Goal: Task Accomplishment & Management: Use online tool/utility

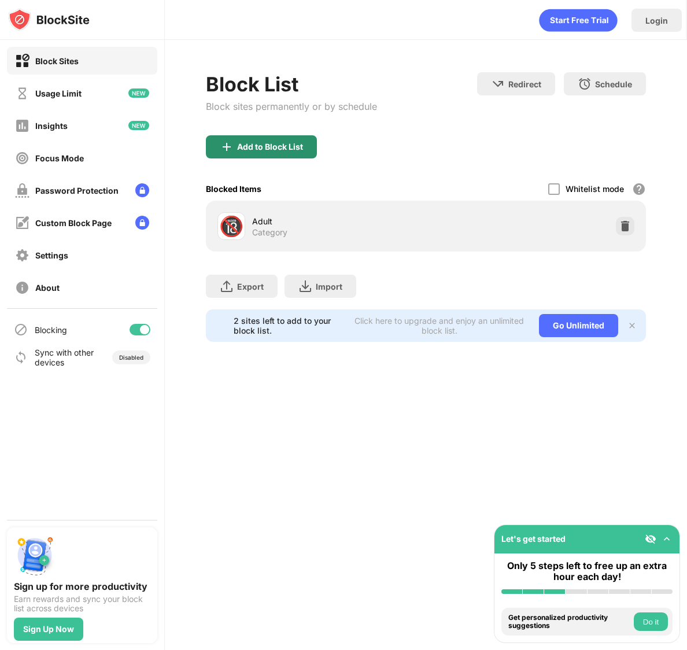
click at [288, 151] on div "Add to Block List" at bounding box center [270, 146] width 66 height 9
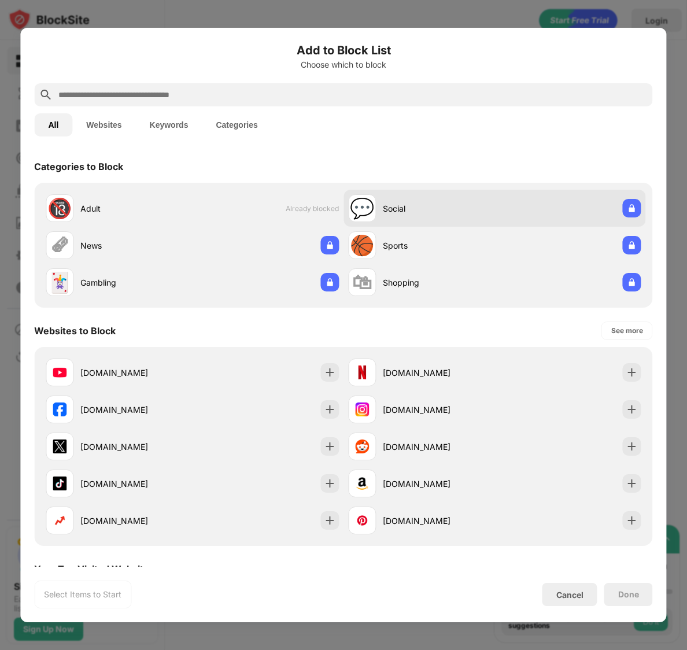
click at [413, 205] on div "Social" at bounding box center [439, 208] width 112 height 12
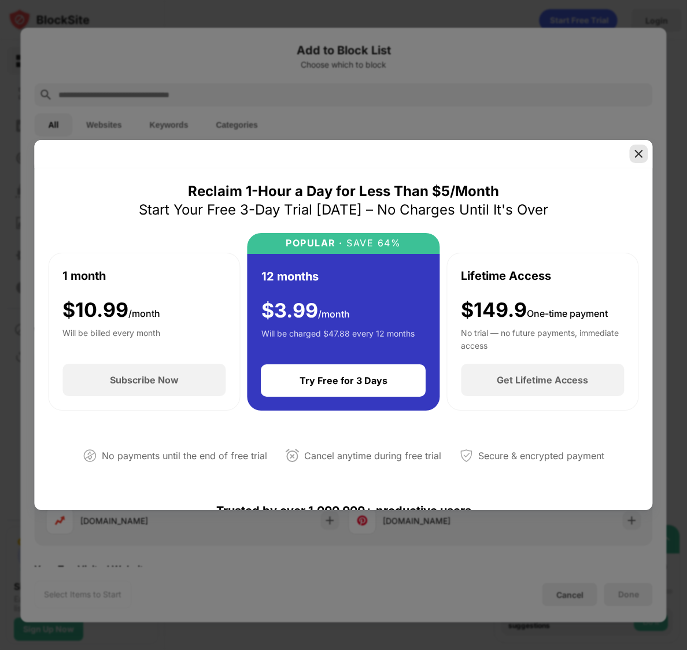
click at [641, 151] on img at bounding box center [639, 154] width 12 height 12
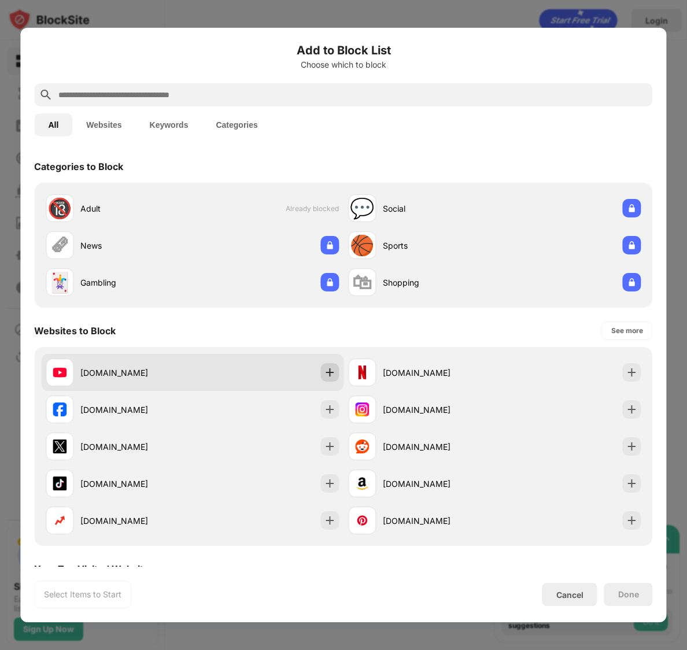
click at [324, 372] on img at bounding box center [330, 373] width 12 height 12
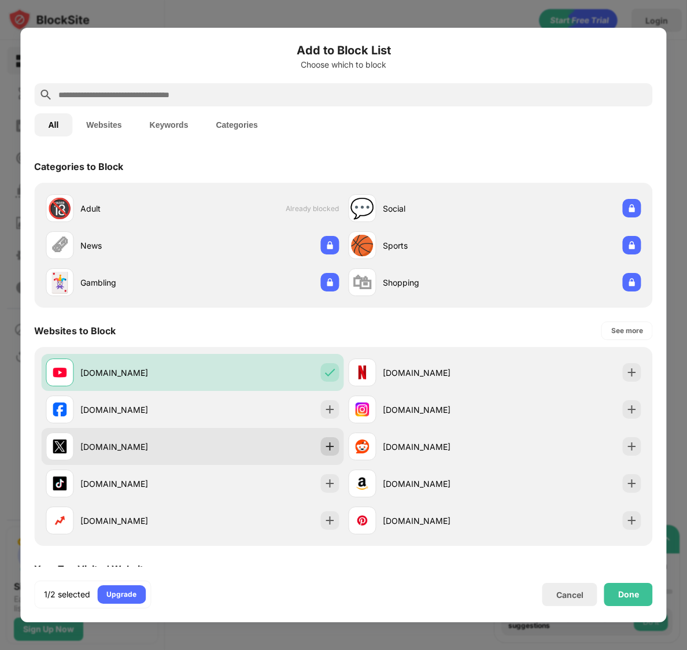
click at [327, 449] on img at bounding box center [330, 447] width 12 height 12
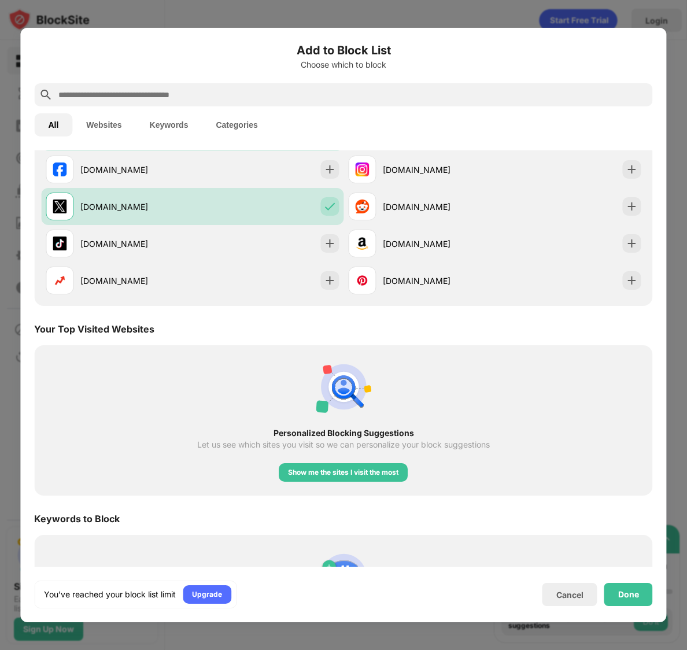
scroll to position [247, 0]
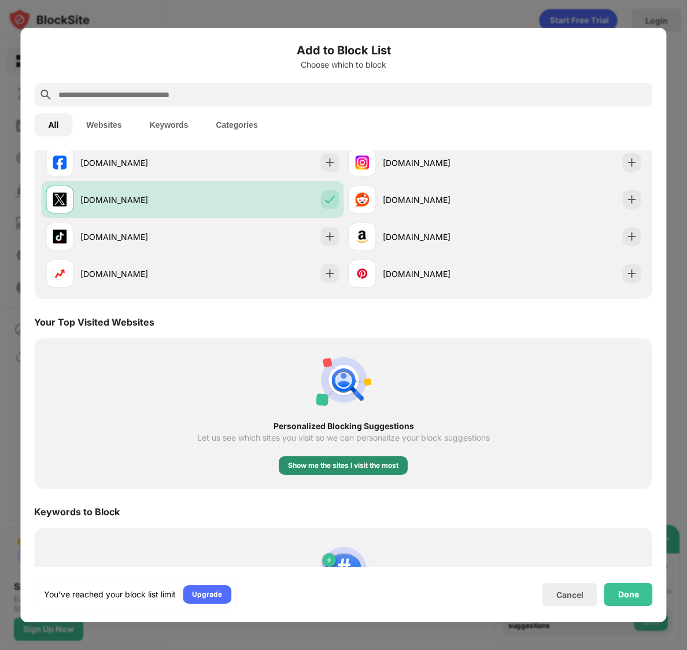
click at [309, 472] on div "Show me the sites I visit the most" at bounding box center [343, 465] width 129 height 18
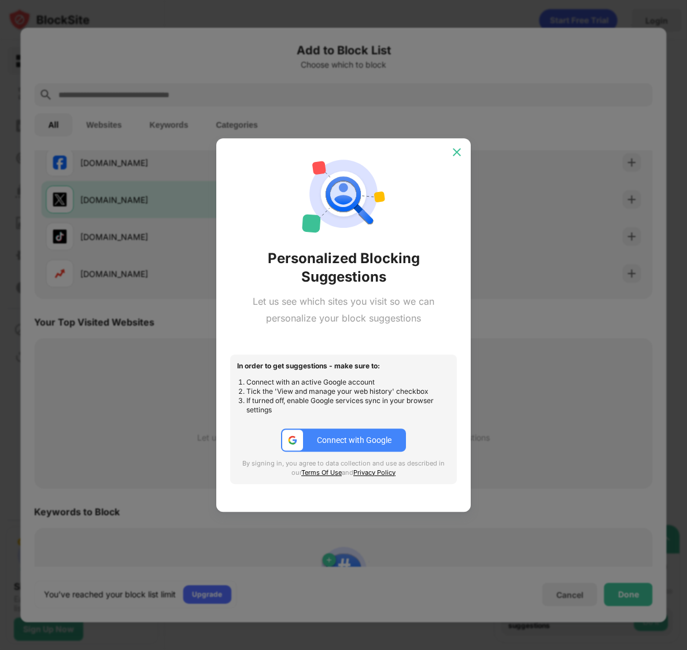
click at [461, 150] on img at bounding box center [457, 152] width 12 height 12
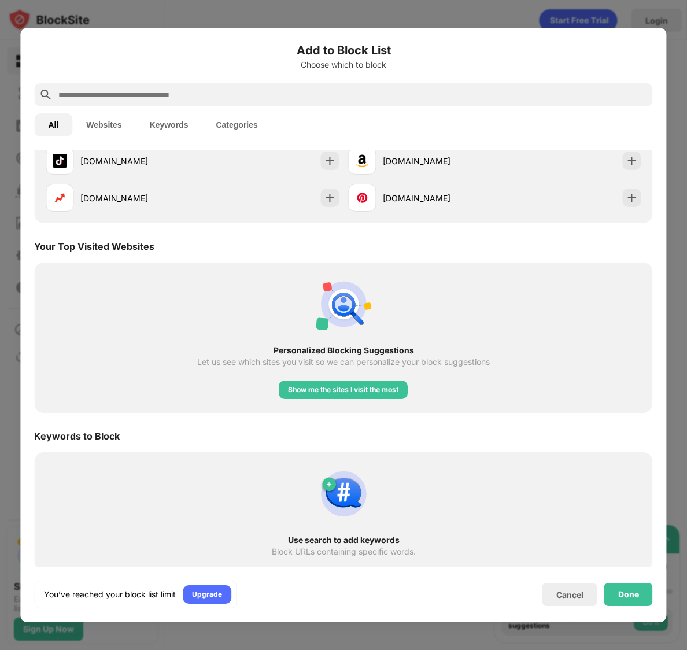
scroll to position [326, 0]
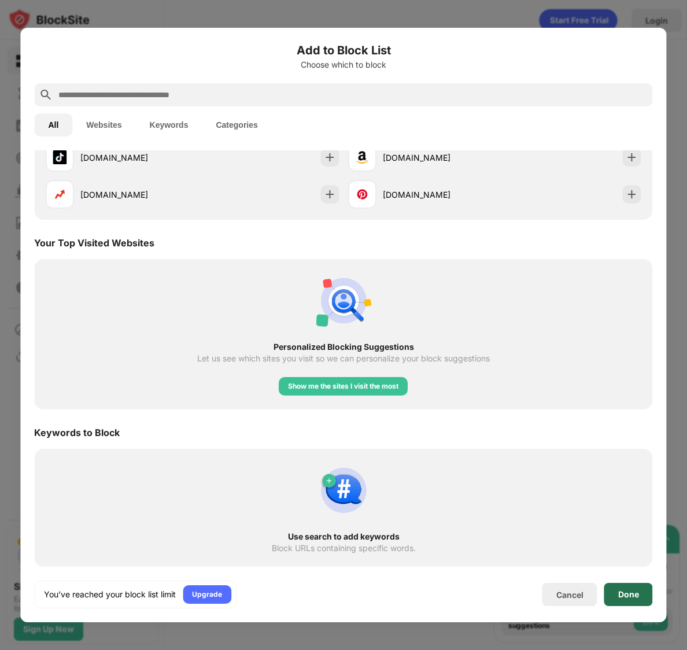
click at [631, 595] on div "Done" at bounding box center [628, 594] width 21 height 9
